Goal: Transaction & Acquisition: Purchase product/service

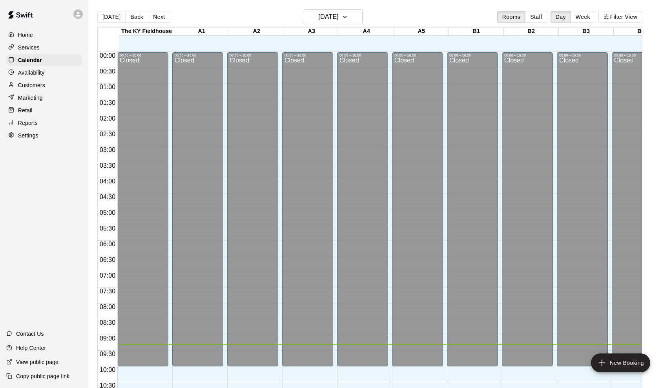
scroll to position [353, 53]
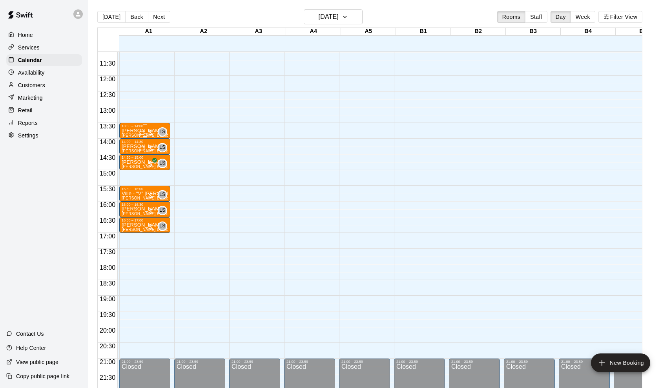
click at [154, 127] on div "LS 0" at bounding box center [153, 131] width 28 height 9
click at [149, 156] on img "edit" at bounding box center [148, 153] width 9 height 9
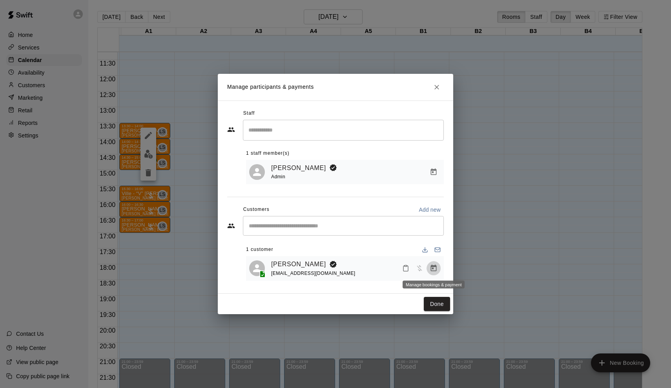
click at [433, 272] on button "Manage bookings & payment" at bounding box center [433, 268] width 14 height 14
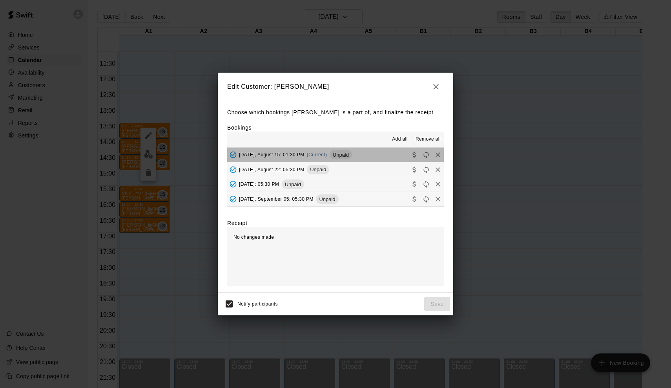
click at [340, 151] on div "Unpaid" at bounding box center [341, 154] width 22 height 9
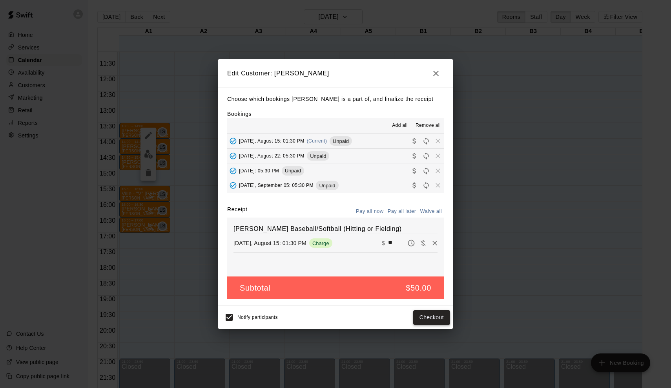
click at [437, 319] on button "Checkout" at bounding box center [431, 317] width 37 height 15
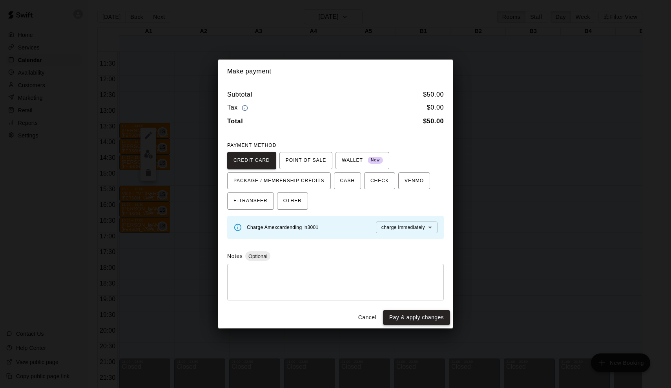
click at [434, 315] on button "Pay & apply changes" at bounding box center [416, 317] width 67 height 15
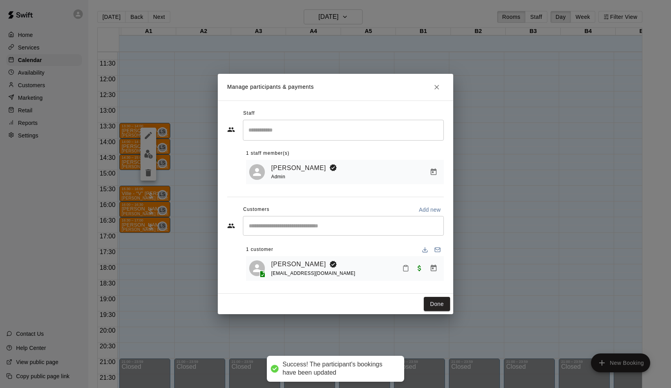
click at [198, 157] on div "Manage participants & payments Staff ​ 1 staff member(s) Leo Seminati Admin Cus…" at bounding box center [335, 194] width 671 height 388
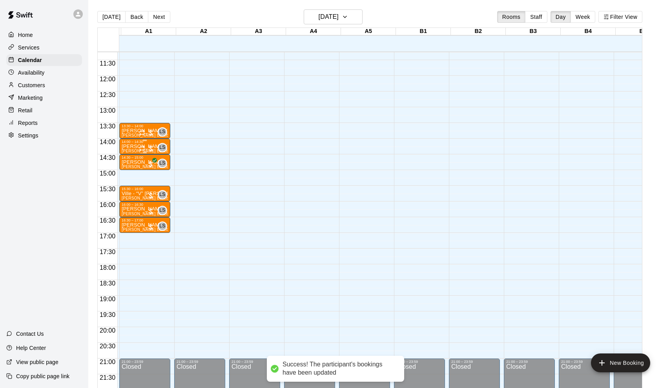
click at [152, 148] on div at bounding box center [147, 148] width 16 height 8
click at [148, 175] on img "edit" at bounding box center [148, 171] width 9 height 9
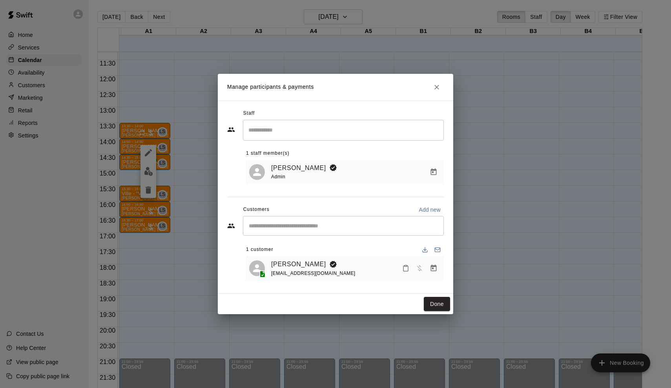
click at [439, 270] on button "Manage bookings & payment" at bounding box center [433, 268] width 14 height 14
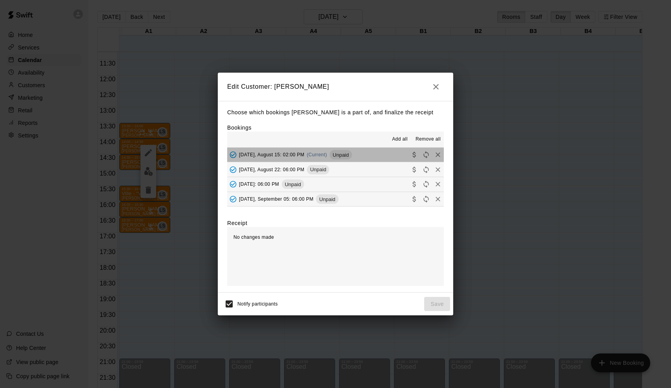
click at [337, 152] on span "Unpaid" at bounding box center [341, 155] width 22 height 6
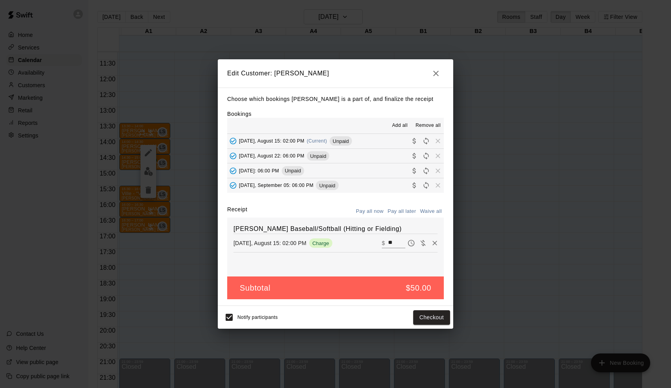
click at [446, 308] on div "Notify participants Checkout" at bounding box center [335, 317] width 235 height 23
click at [441, 313] on button "Checkout" at bounding box center [431, 317] width 37 height 15
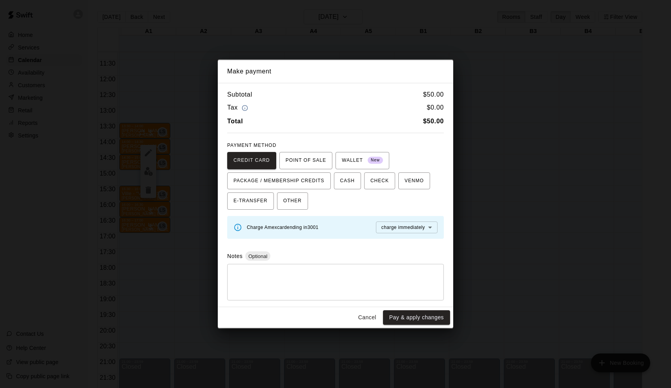
click at [441, 313] on button "Pay & apply changes" at bounding box center [416, 317] width 67 height 15
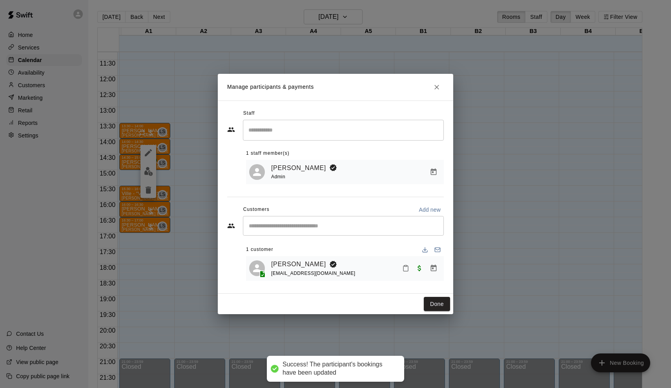
click at [441, 313] on div "Manage participants & payments Staff ​ 1 staff member(s) Leo Seminati Admin Cus…" at bounding box center [335, 194] width 671 height 388
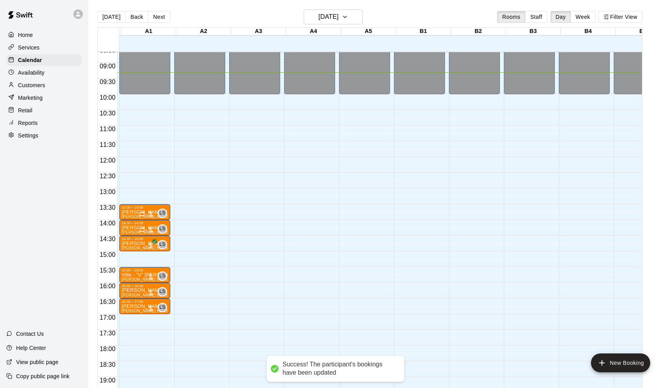
scroll to position [257, 53]
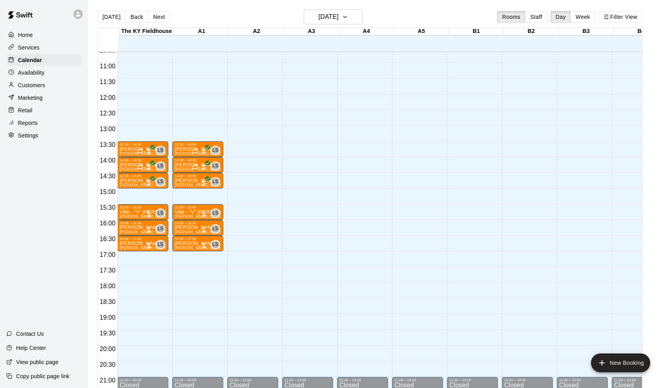
scroll to position [332, 0]
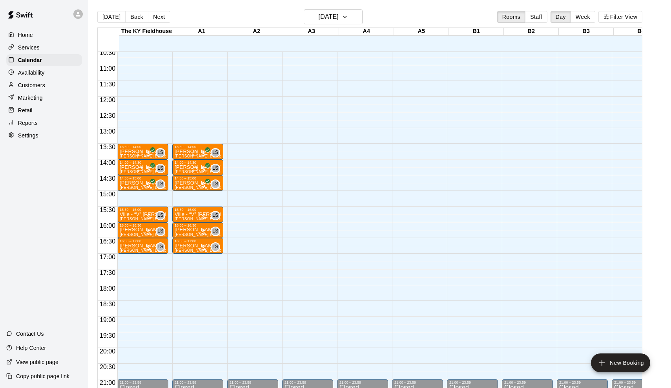
click at [37, 47] on p "Services" at bounding box center [29, 48] width 22 height 8
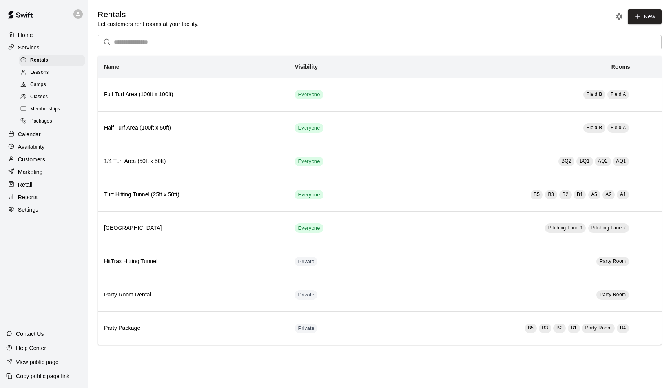
click at [34, 72] on span "Lessons" at bounding box center [39, 73] width 19 height 8
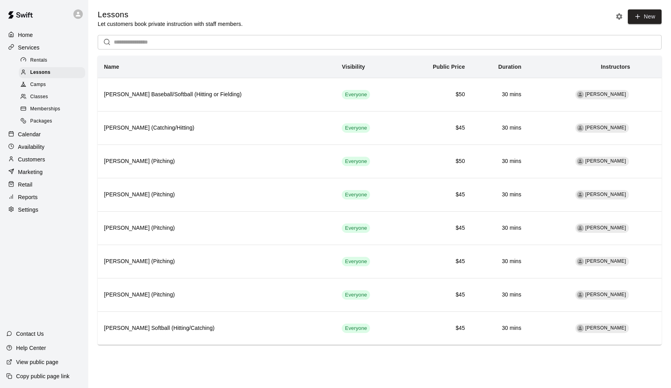
click at [29, 46] on p "Services" at bounding box center [29, 48] width 22 height 8
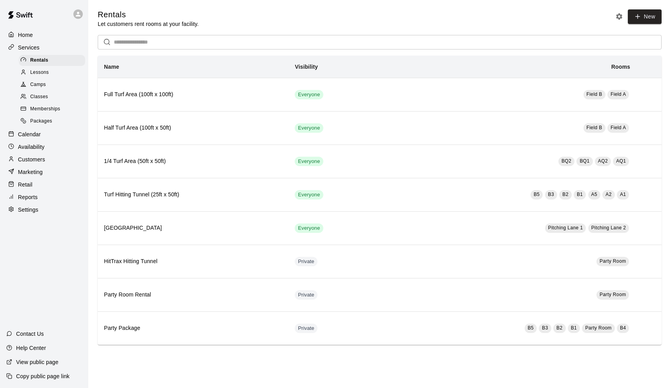
click at [24, 130] on p "Calendar" at bounding box center [29, 134] width 23 height 8
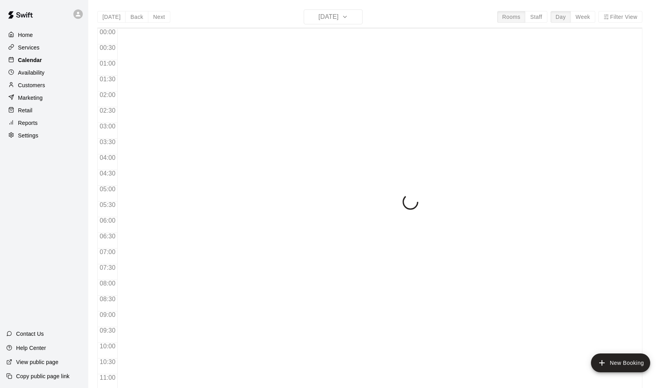
scroll to position [298, 0]
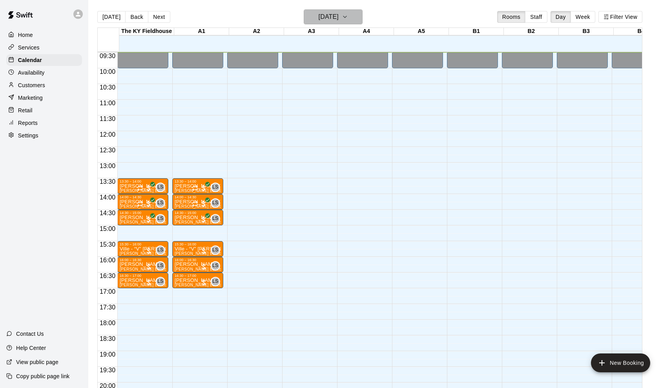
click at [338, 18] on h6 "[DATE]" at bounding box center [329, 16] width 20 height 11
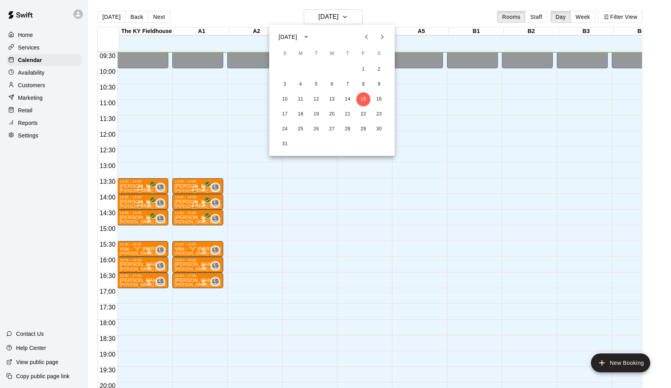
click at [381, 37] on icon "Next month" at bounding box center [381, 36] width 9 height 9
click at [299, 66] on button "1" at bounding box center [300, 69] width 14 height 14
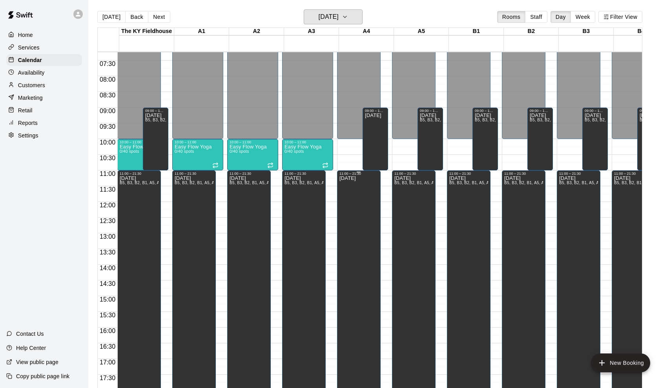
scroll to position [226, 0]
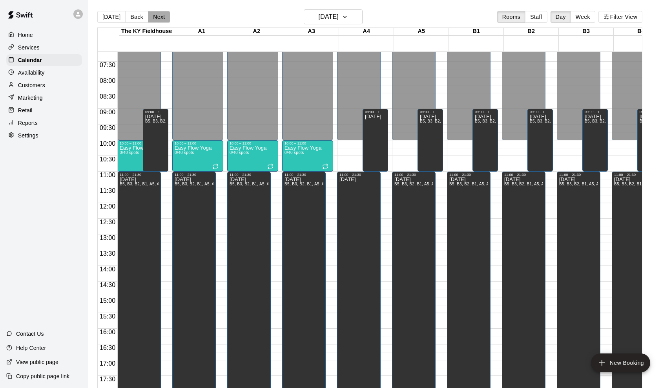
click at [159, 13] on button "Next" at bounding box center [159, 17] width 22 height 12
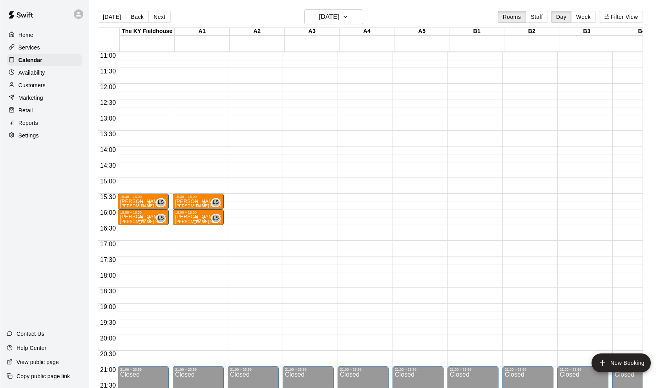
scroll to position [351, 0]
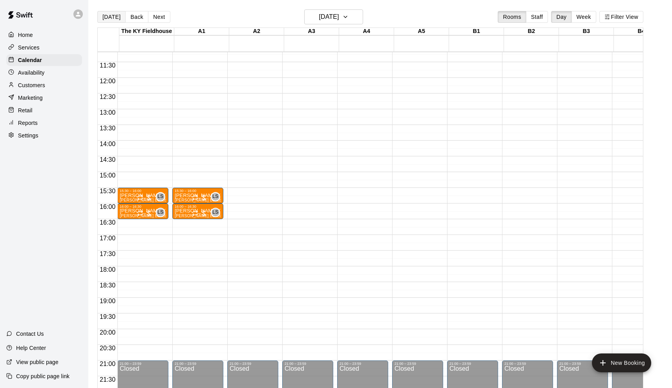
click at [108, 18] on button "[DATE]" at bounding box center [111, 17] width 28 height 12
